Goal: Task Accomplishment & Management: Use online tool/utility

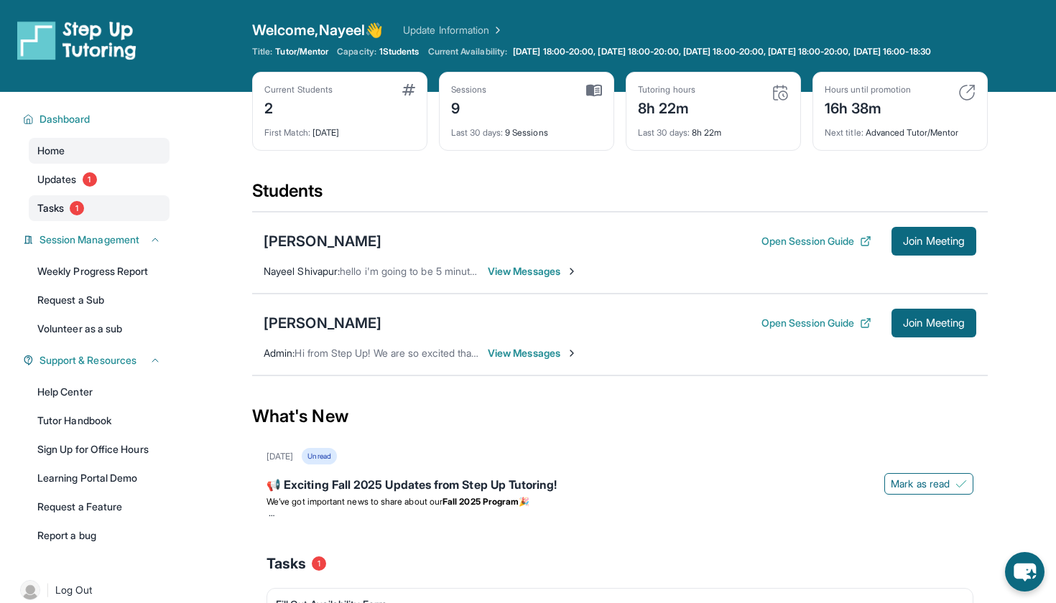
click at [93, 221] on link "Tasks 1" at bounding box center [99, 208] width 141 height 26
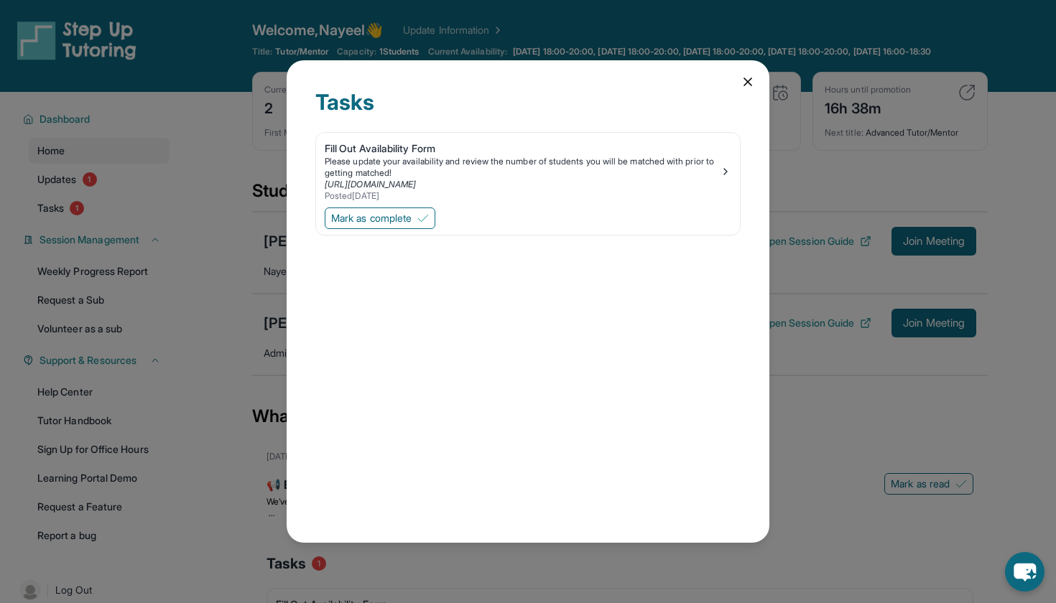
click at [741, 80] on icon at bounding box center [747, 82] width 14 height 14
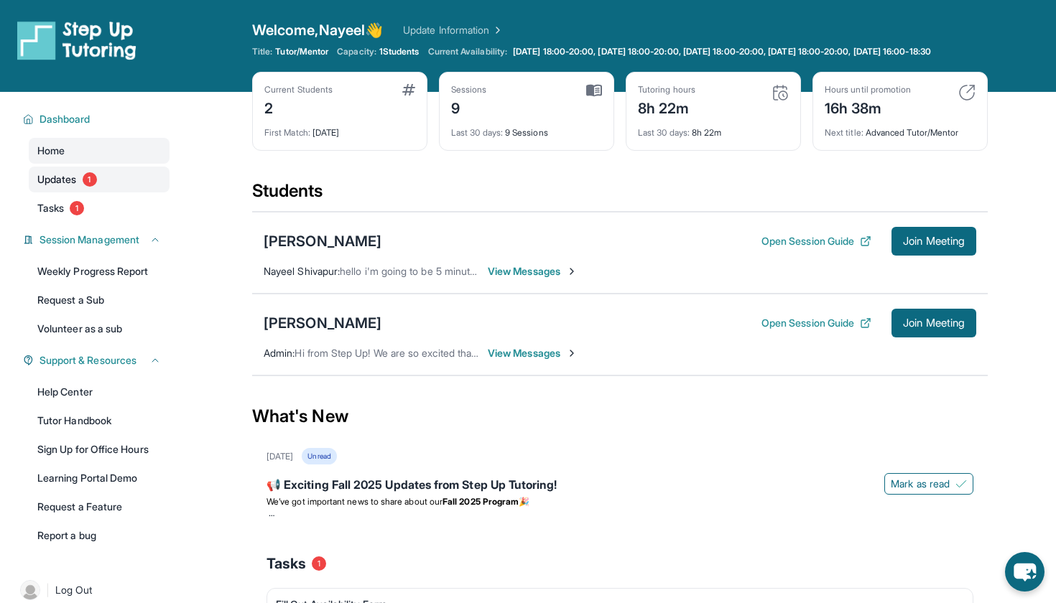
click at [111, 192] on link "Updates 1" at bounding box center [99, 180] width 141 height 26
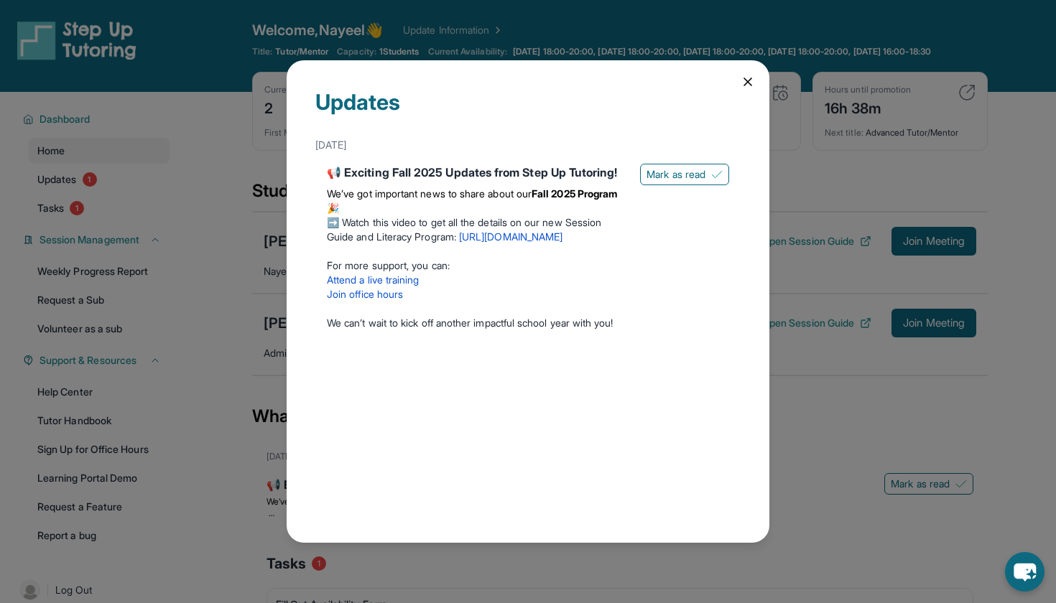
click at [750, 81] on icon at bounding box center [747, 82] width 14 height 14
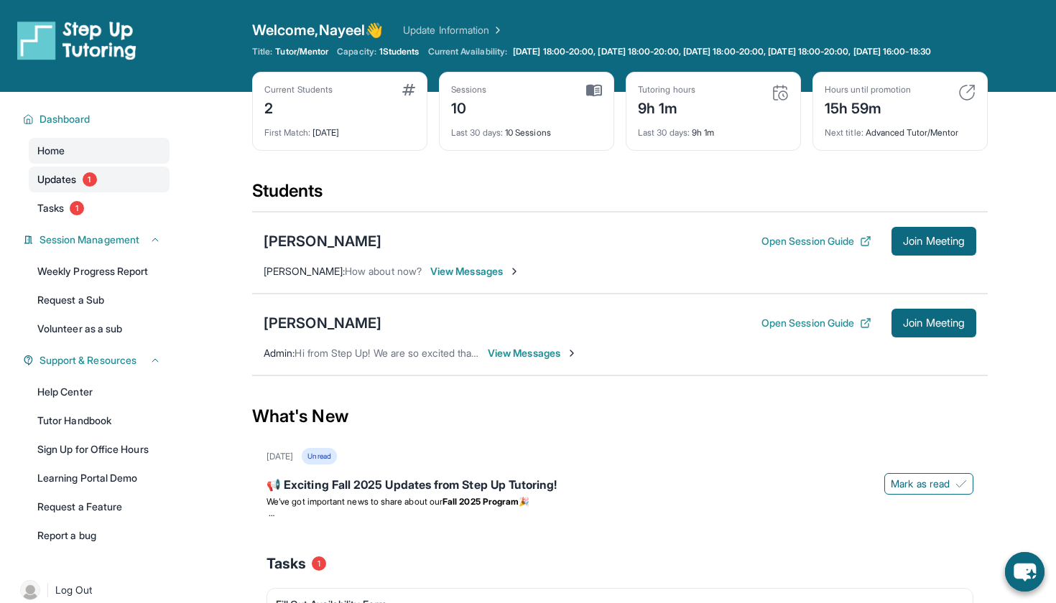
click at [153, 185] on link "Updates 1" at bounding box center [99, 180] width 141 height 26
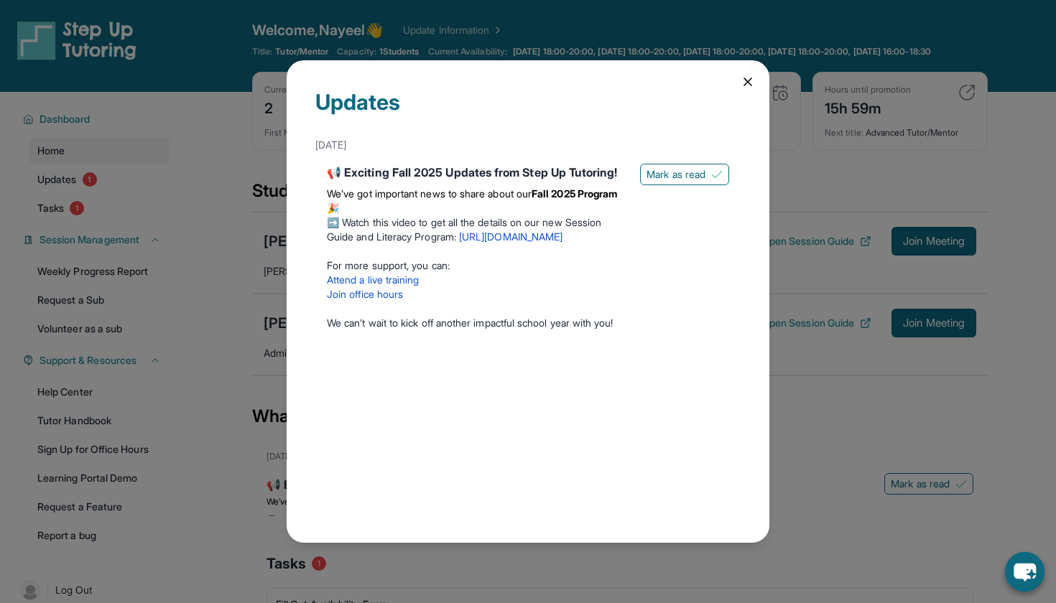
click at [737, 74] on div "Updates September 5th 📢 Exciting Fall 2025 Updates from Step Up Tutoring! We’ve…" at bounding box center [528, 301] width 483 height 483
click at [763, 88] on div "Updates September 5th 📢 Exciting Fall 2025 Updates from Step Up Tutoring! We’ve…" at bounding box center [528, 301] width 483 height 483
click at [760, 88] on div "Updates September 5th 📢 Exciting Fall 2025 Updates from Step Up Tutoring! We’ve…" at bounding box center [528, 301] width 483 height 483
click at [749, 88] on icon at bounding box center [747, 82] width 14 height 14
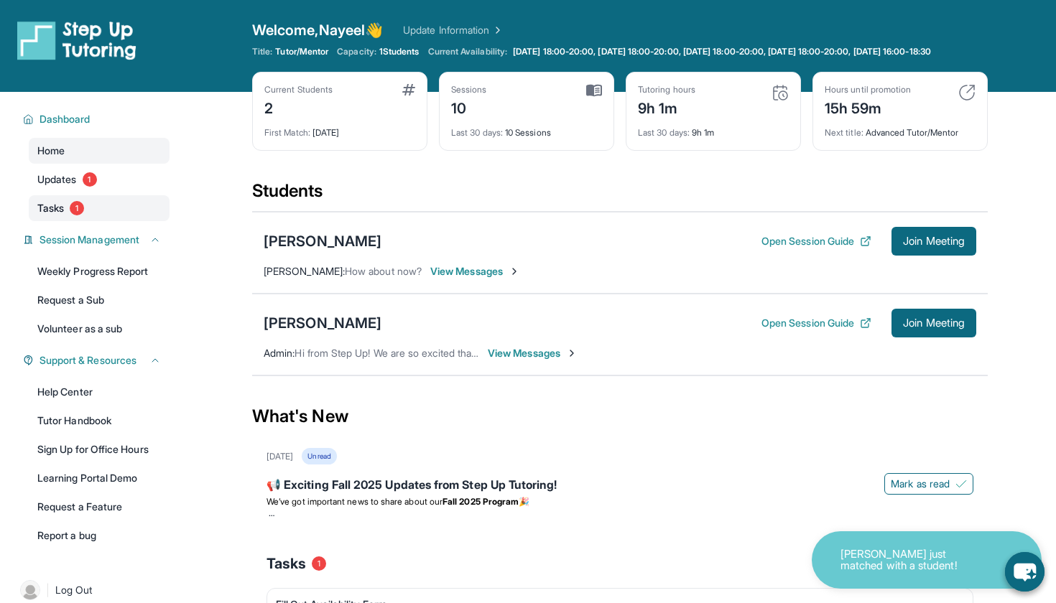
click at [98, 220] on link "Tasks 1" at bounding box center [99, 208] width 141 height 26
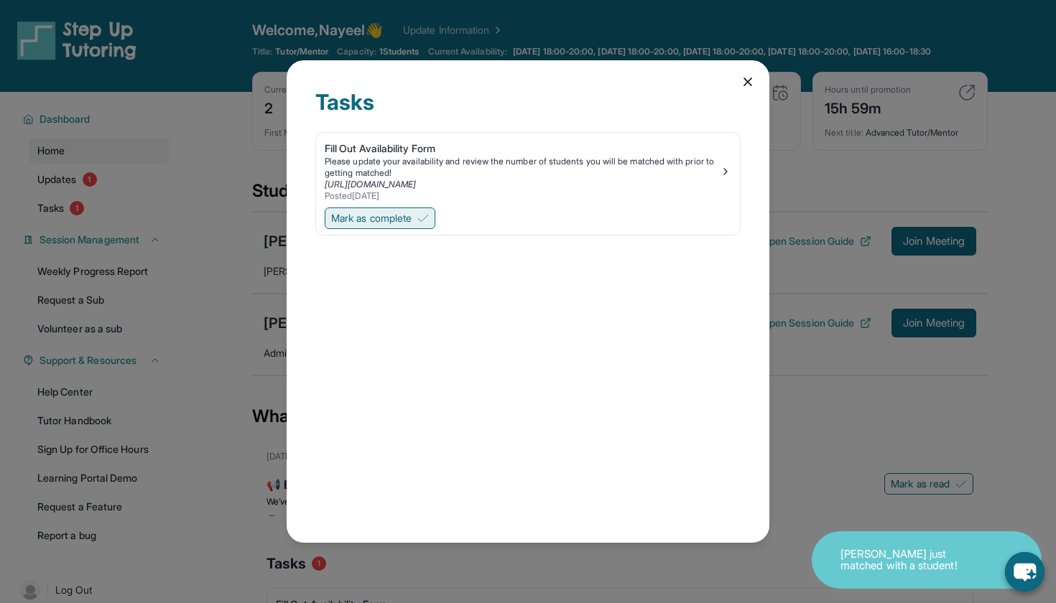
click at [421, 212] on button "Mark as complete" at bounding box center [380, 219] width 111 height 22
click at [715, 164] on div "Please update your availability and review the number of students you will be m…" at bounding box center [522, 167] width 395 height 23
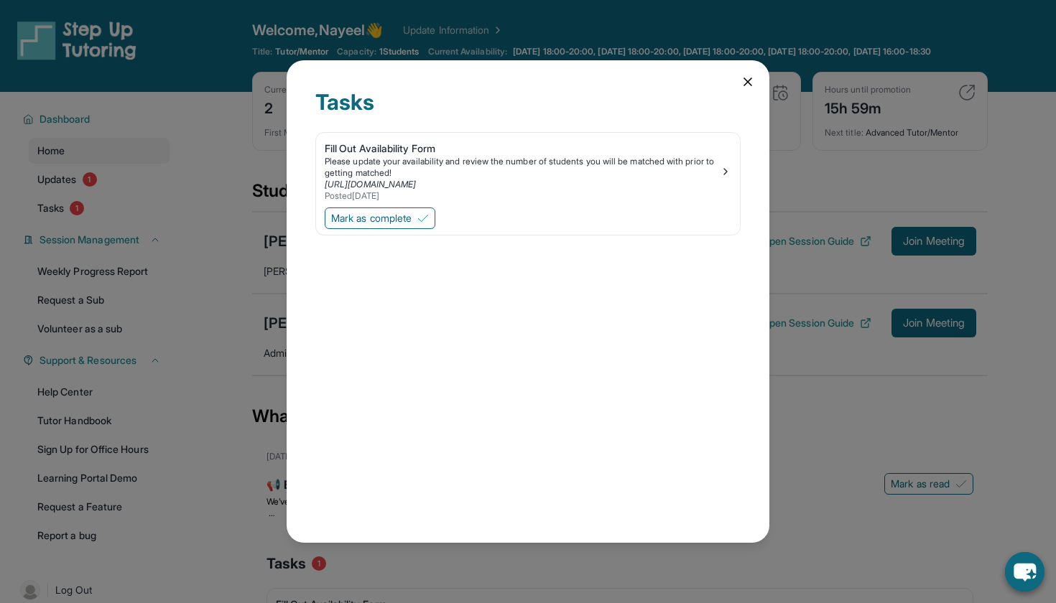
click at [746, 80] on icon at bounding box center [747, 82] width 14 height 14
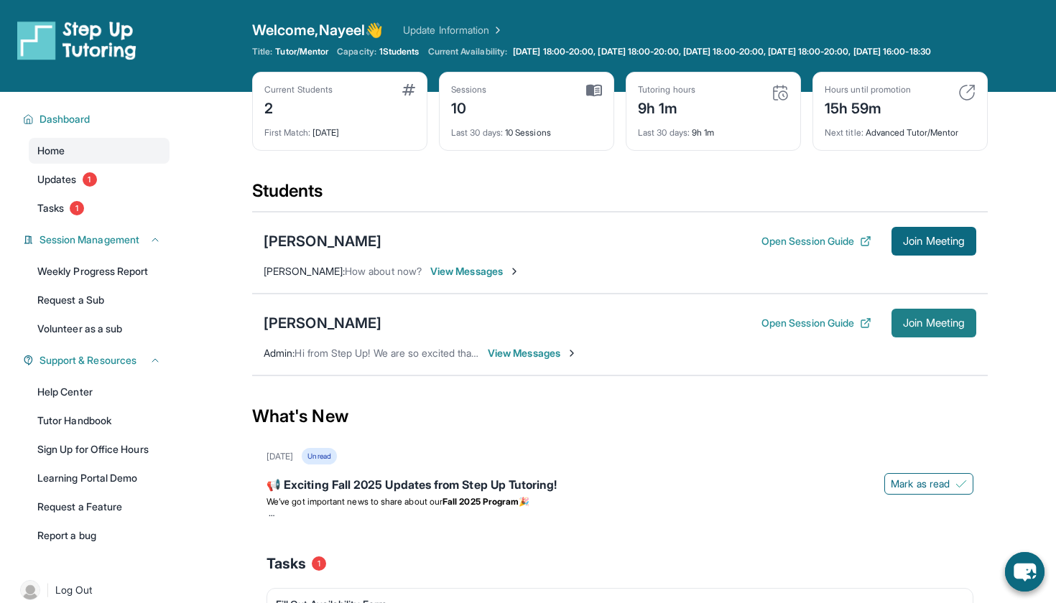
click at [895, 332] on button "Join Meeting" at bounding box center [933, 323] width 85 height 29
click at [131, 192] on link "Updates 1" at bounding box center [99, 180] width 141 height 26
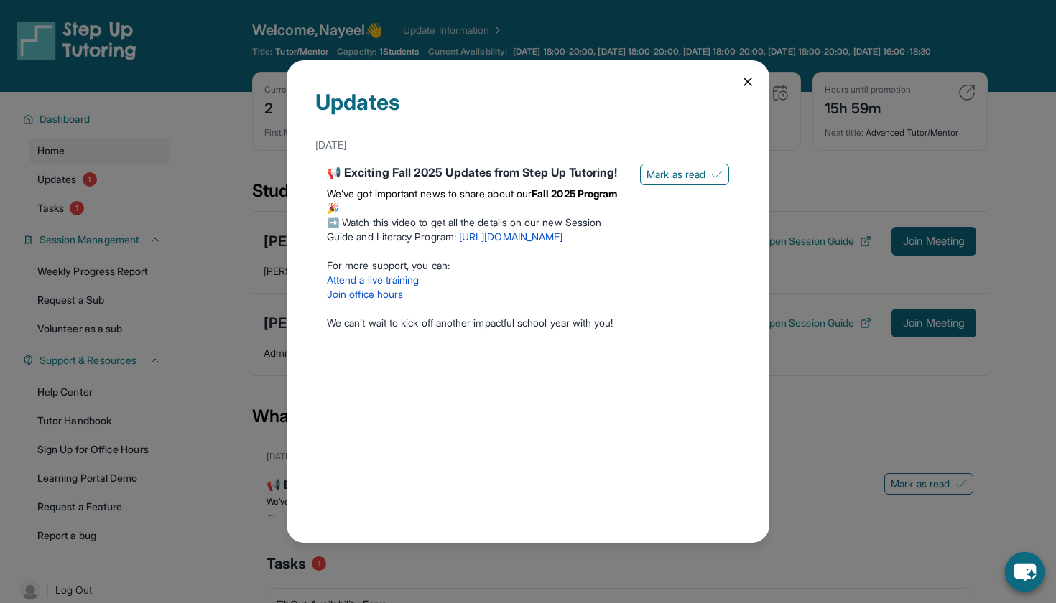
click at [749, 85] on icon at bounding box center [747, 82] width 14 height 14
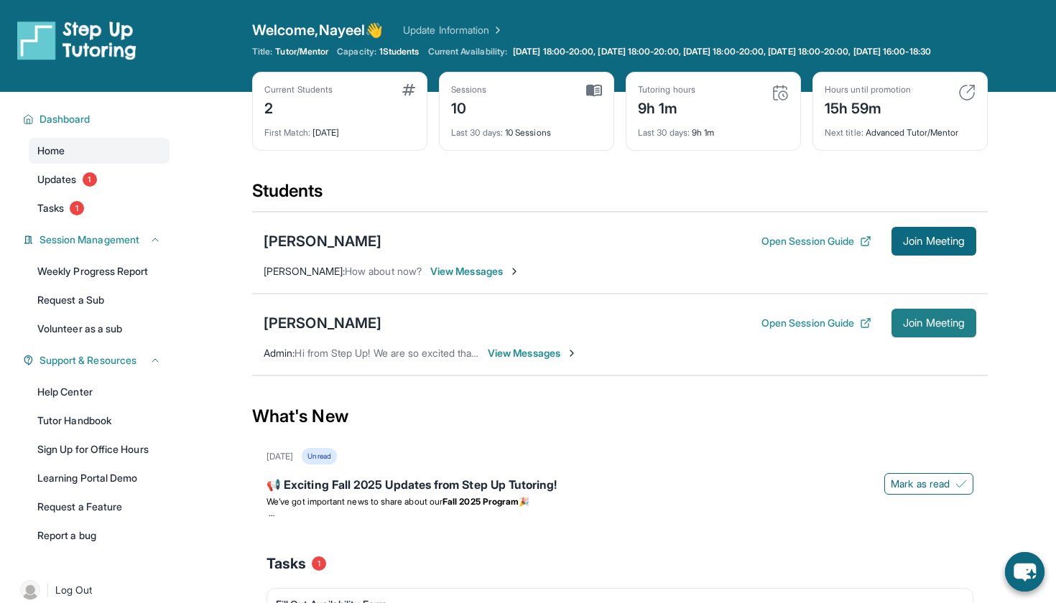
click at [921, 327] on button "Join Meeting" at bounding box center [933, 323] width 85 height 29
